Goal: Information Seeking & Learning: Find specific fact

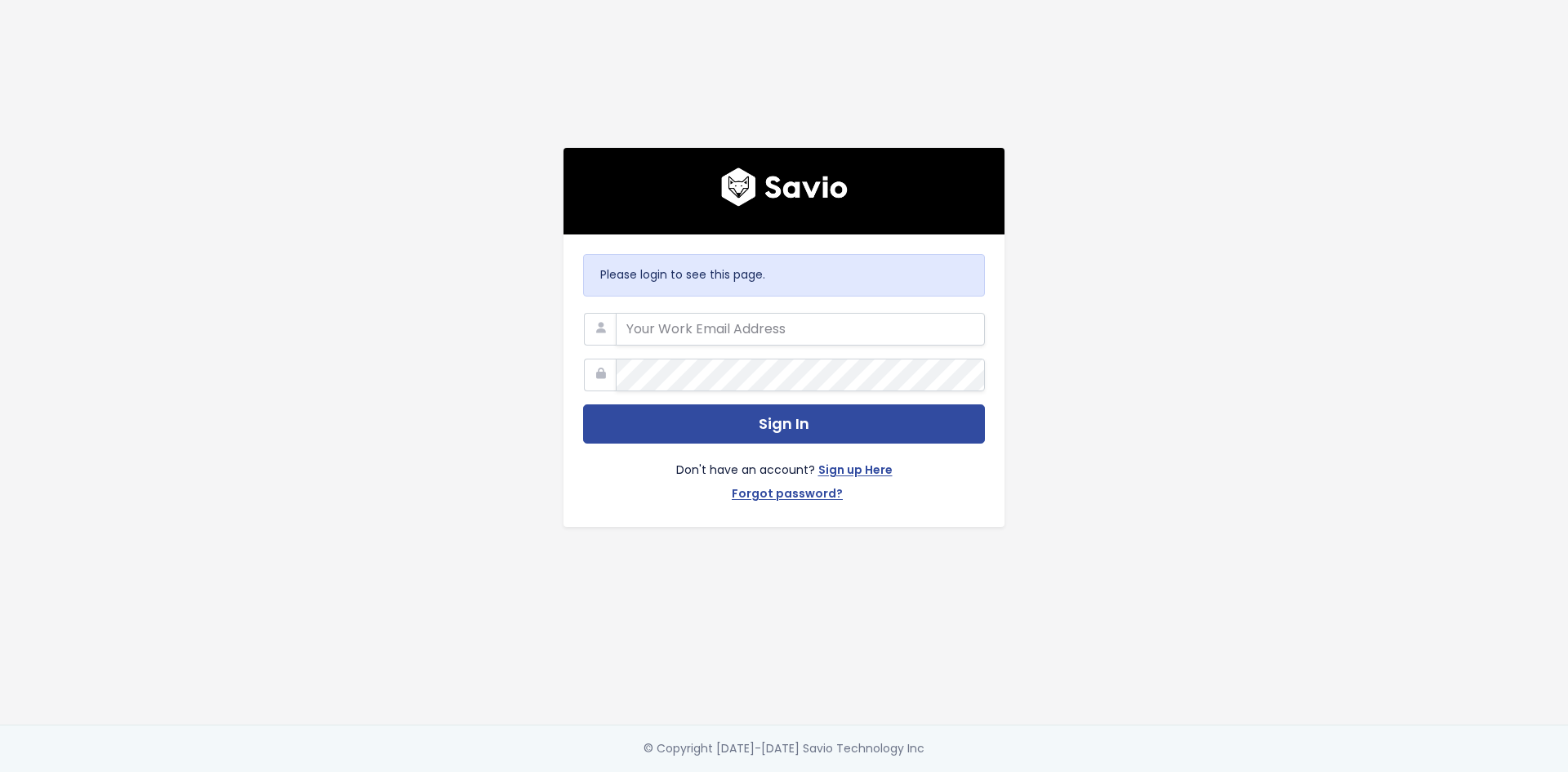
type input "jake.warriner@exizent.com"
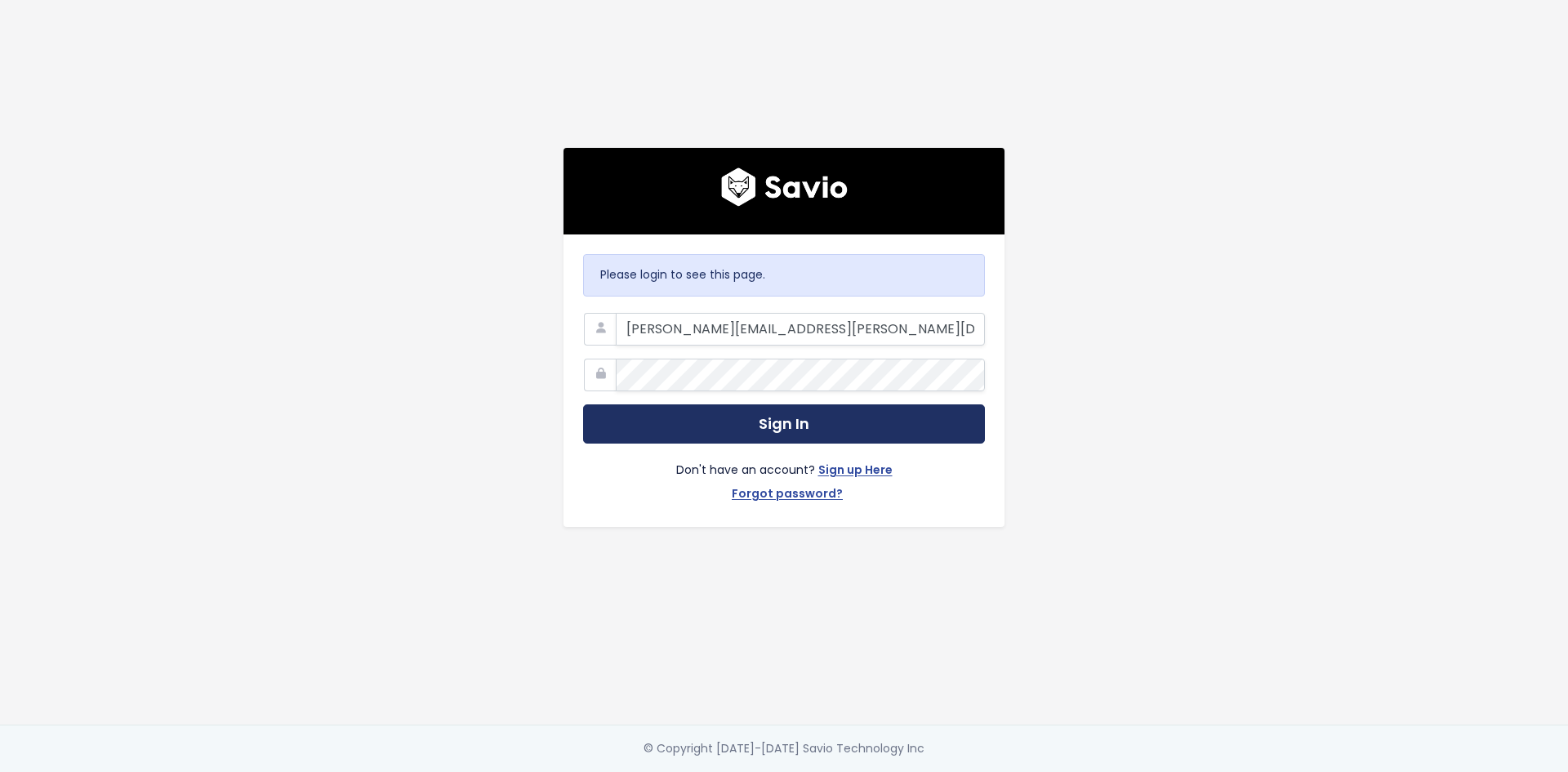
click at [757, 407] on button "Sign In" at bounding box center [784, 424] width 402 height 40
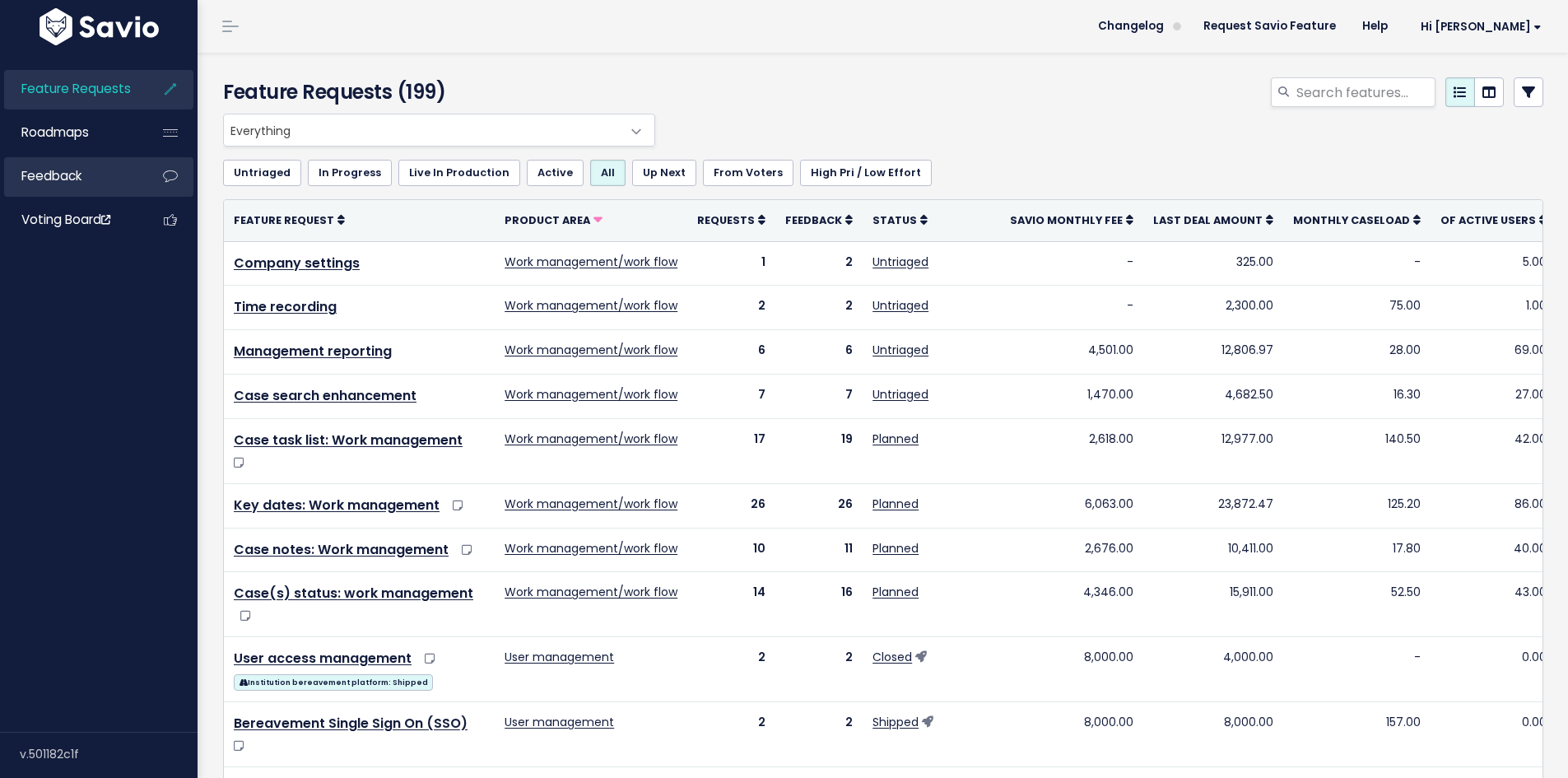
click at [120, 175] on link "Feedback" at bounding box center [70, 176] width 132 height 38
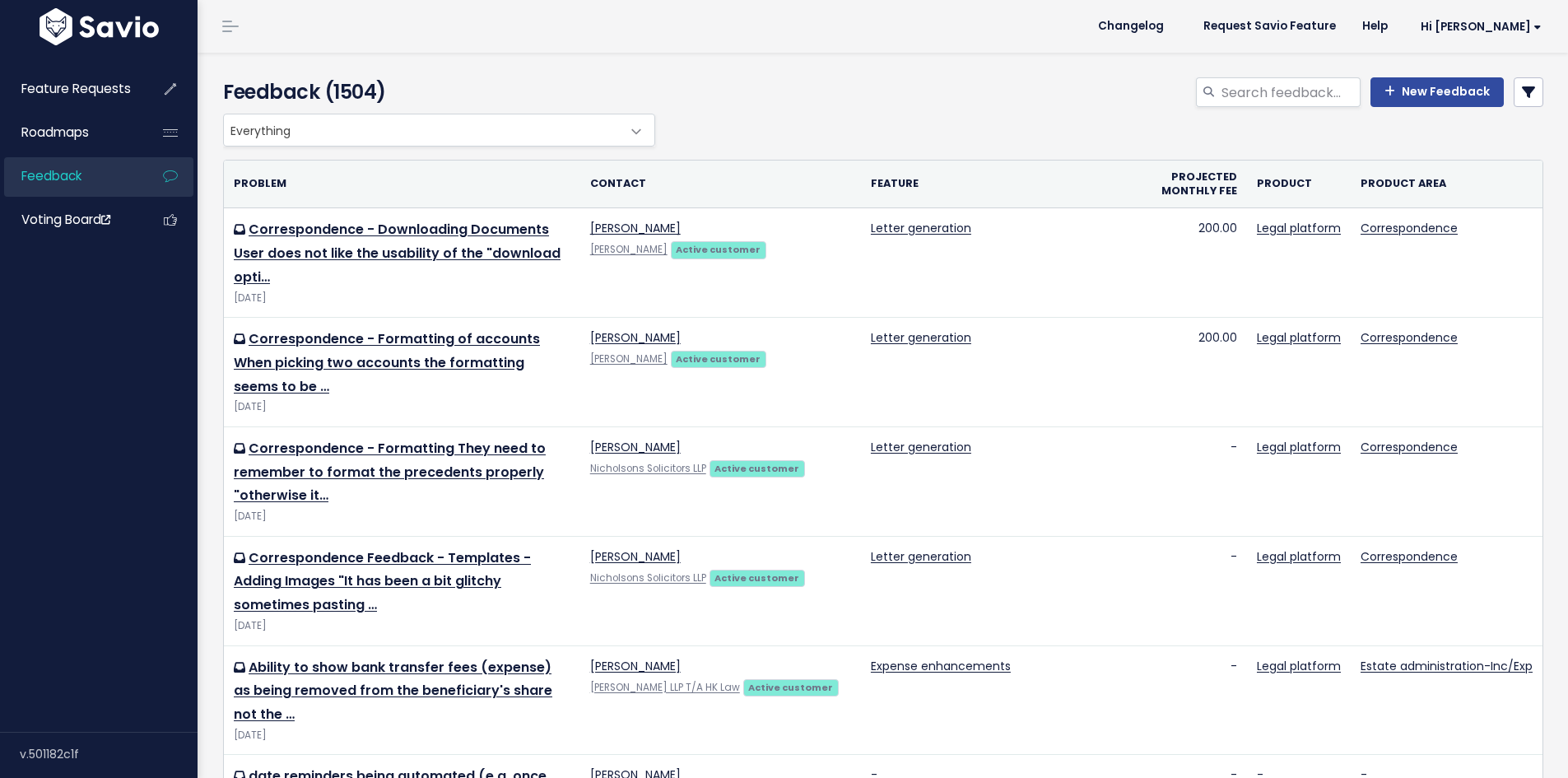
click at [300, 111] on div "Feedback (1504)" at bounding box center [435, 95] width 448 height 36
click at [1296, 87] on input "search" at bounding box center [1290, 92] width 140 height 30
type input "grossing up"
click at [1420, 82] on link "New Feedback" at bounding box center [1437, 92] width 133 height 30
click at [1298, 110] on div "grossing up New Feedback" at bounding box center [1107, 95] width 897 height 36
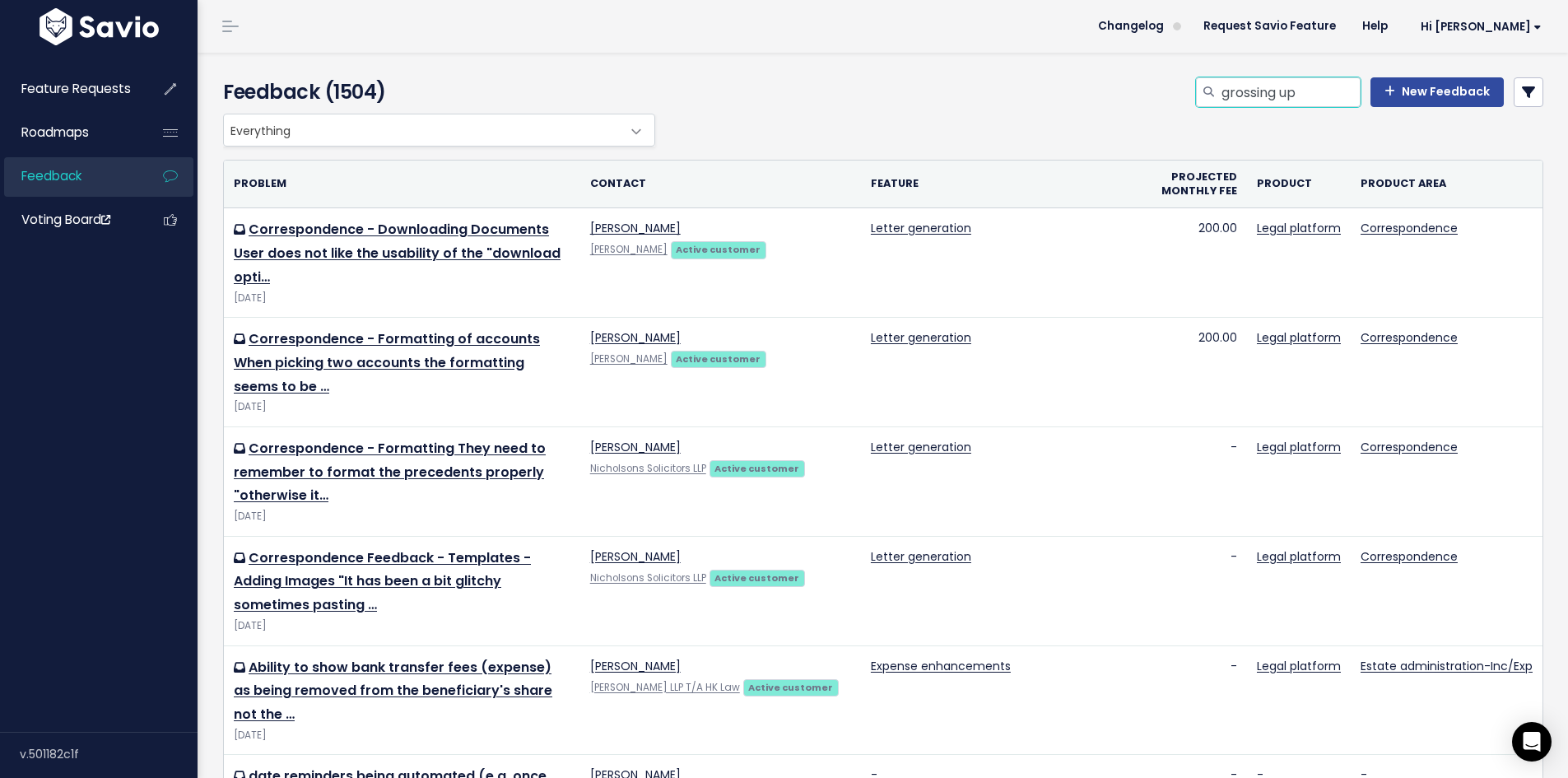
click at [1300, 96] on input "grossing up" at bounding box center [1290, 92] width 140 height 30
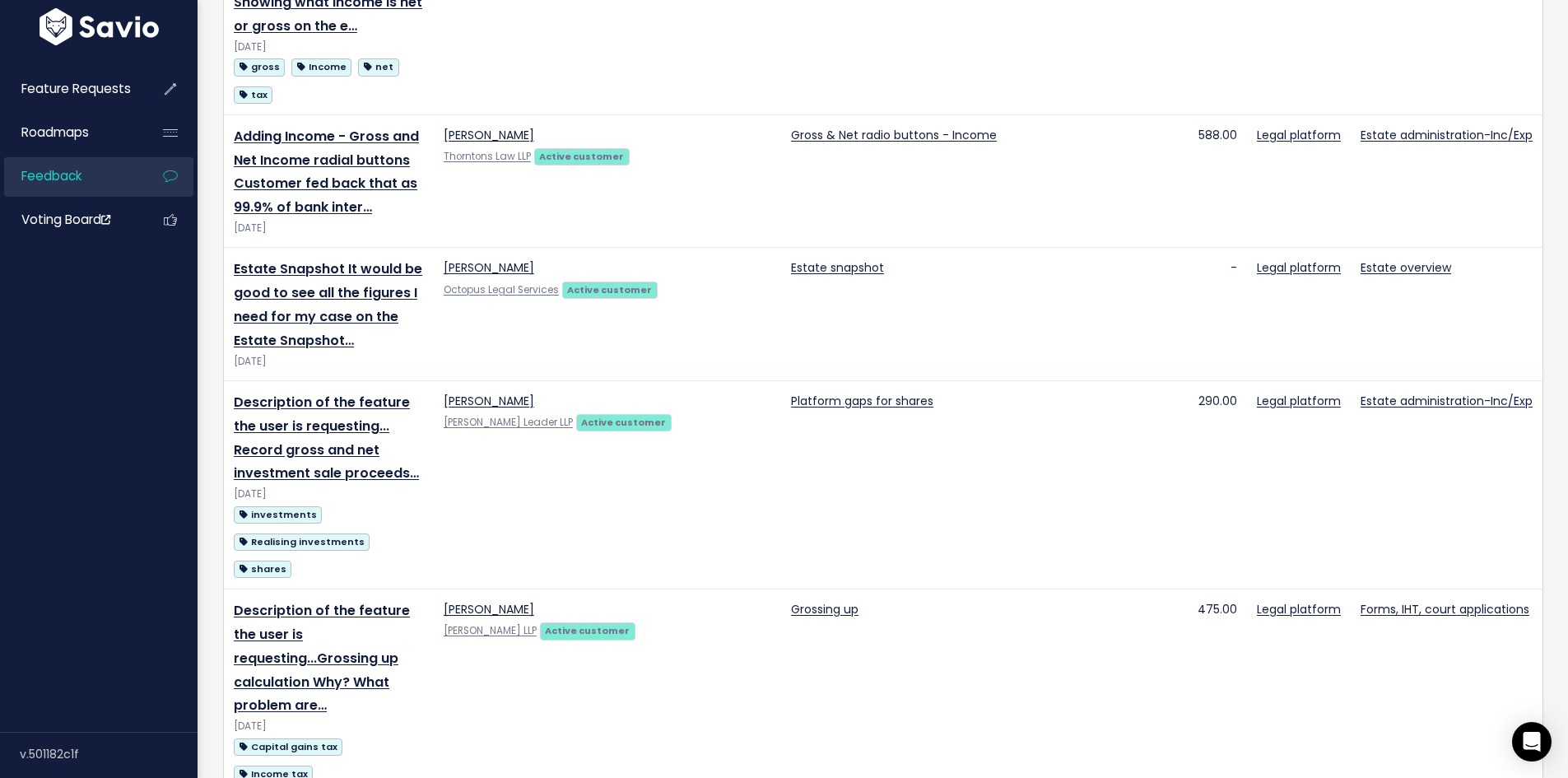
scroll to position [1317, 0]
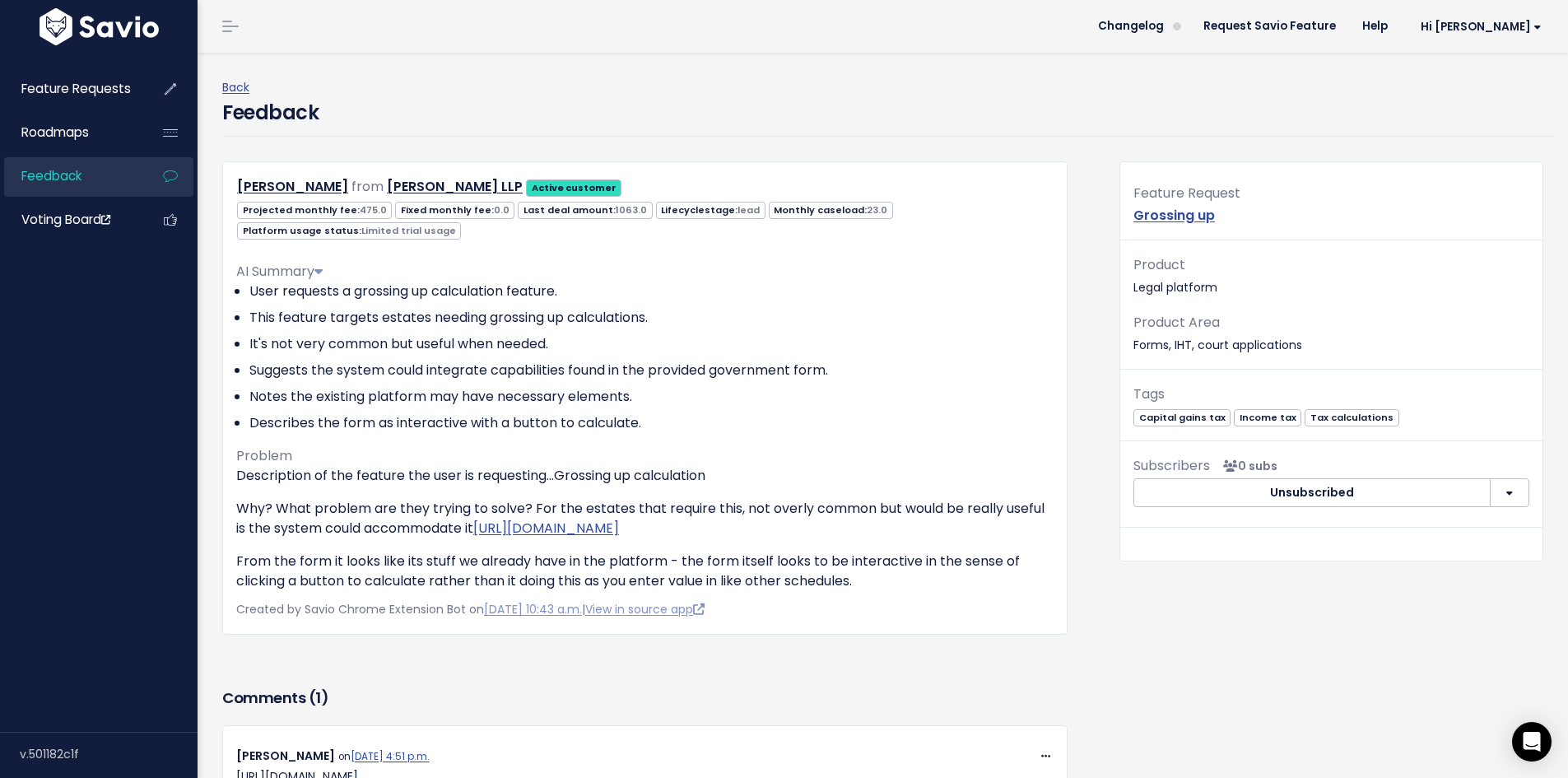
click at [563, 591] on p "From the form it looks like its stuff we already have in the platform - the for…" at bounding box center [644, 572] width 817 height 40
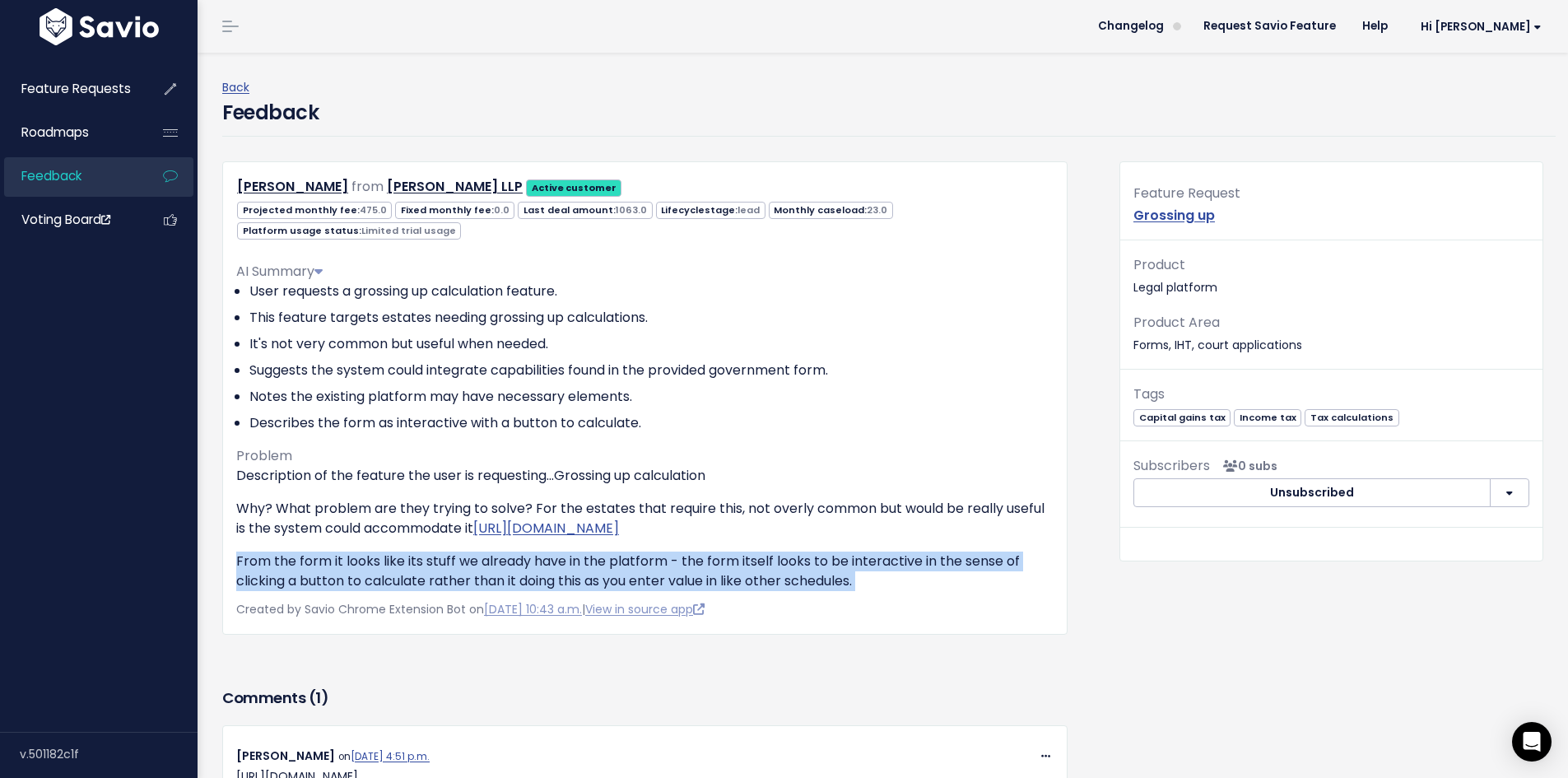
click at [563, 591] on p "From the form it looks like its stuff we already have in the platform - the for…" at bounding box center [644, 572] width 817 height 40
